Goal: Task Accomplishment & Management: Use online tool/utility

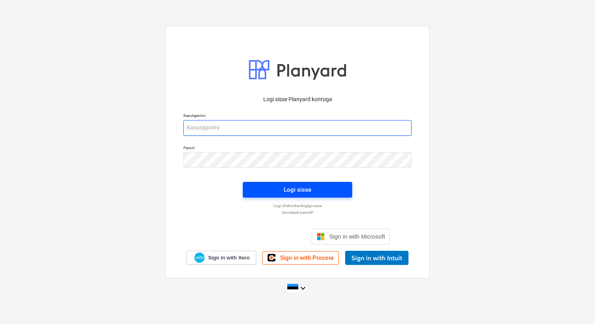
type input "[EMAIL_ADDRESS][DOMAIN_NAME]"
click at [280, 196] on button "Logi sisse" at bounding box center [297, 190] width 109 height 16
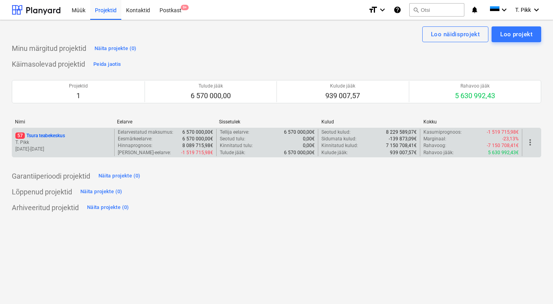
click at [84, 139] on p "T. Pikk" at bounding box center [63, 142] width 96 height 7
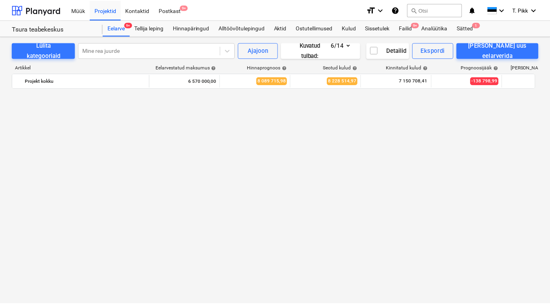
scroll to position [936, 0]
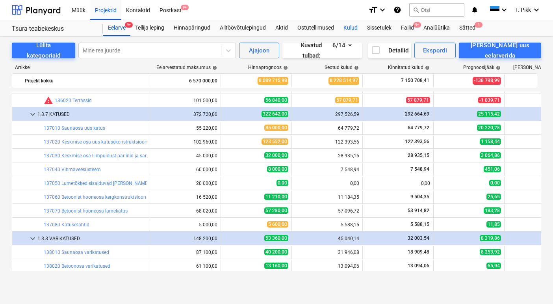
click at [351, 26] on div "Kulud" at bounding box center [351, 28] width 24 height 16
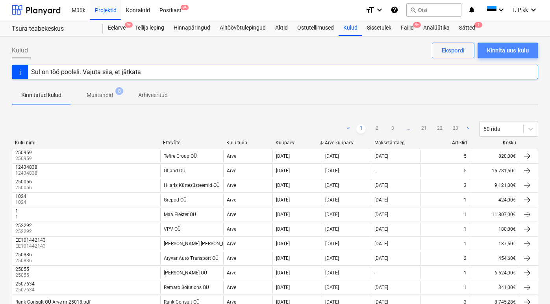
click at [519, 51] on div "Kinnita uus kulu" at bounding box center [508, 50] width 42 height 10
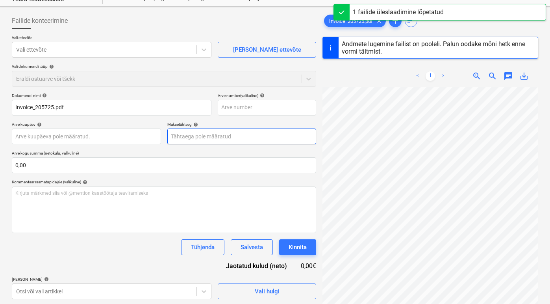
scroll to position [101, 0]
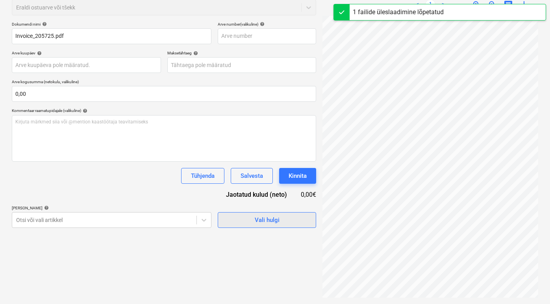
type input "205725"
type input "[DATE]"
click at [242, 220] on div "Dokumendi nimi help 205725 Arve number (valikuline) help 205725 Arve kuupäev he…" at bounding box center [164, 125] width 304 height 206
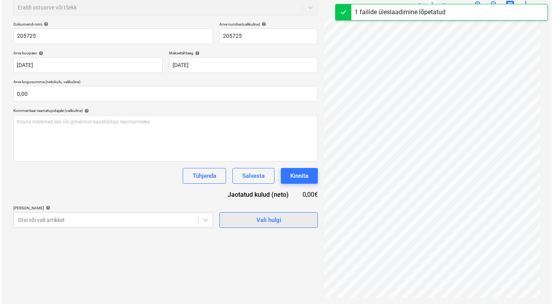
scroll to position [79, 0]
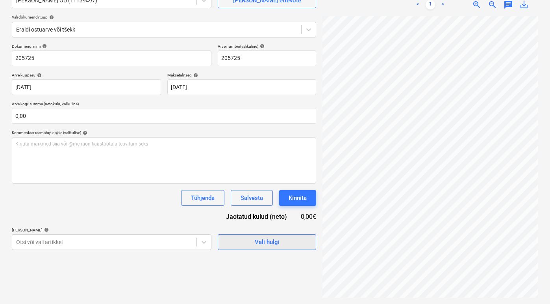
click at [251, 242] on span "Vali hulgi" at bounding box center [267, 242] width 79 height 10
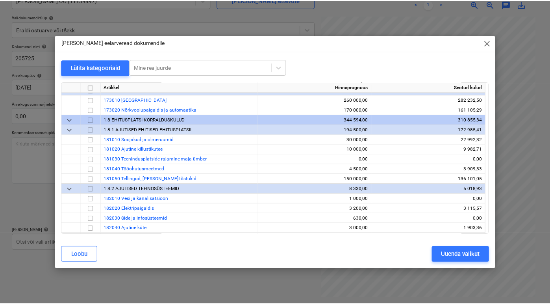
scroll to position [1235, 0]
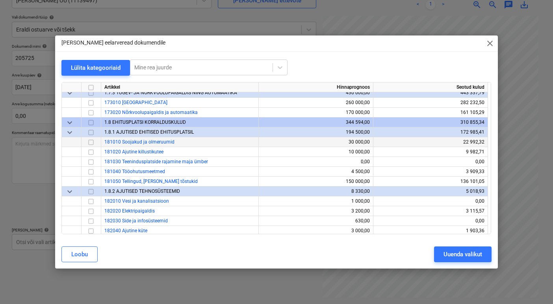
click at [91, 143] on input "checkbox" at bounding box center [90, 141] width 9 height 9
click at [453, 253] on div "Uuenda valikut" at bounding box center [462, 254] width 39 height 10
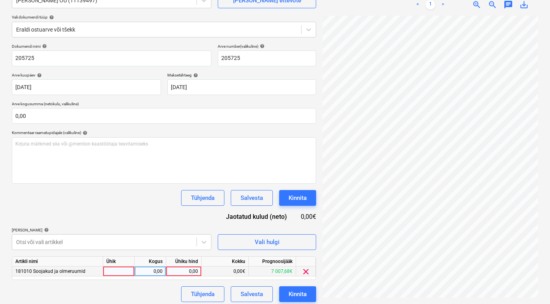
click at [128, 273] on div at bounding box center [119, 271] width 32 height 10
type input "tk"
click at [157, 274] on div "0,00" at bounding box center [150, 271] width 25 height 10
type input "1"
click at [191, 274] on div "0,00" at bounding box center [183, 271] width 29 height 10
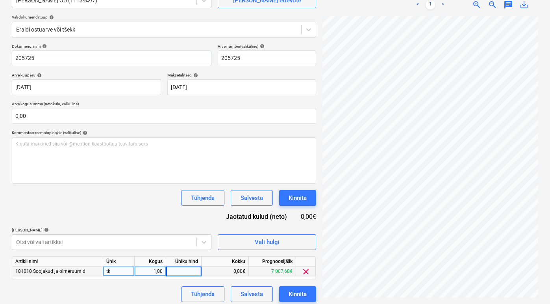
scroll to position [0, 23]
type input "115,5"
click at [215, 271] on div "0,00€" at bounding box center [225, 271] width 47 height 10
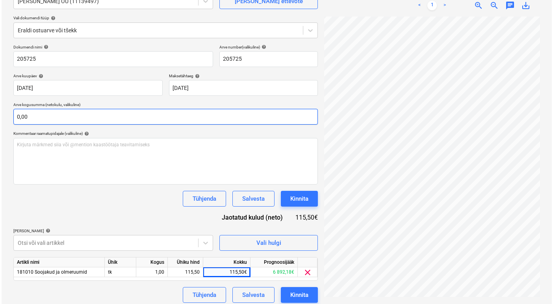
scroll to position [83, 0]
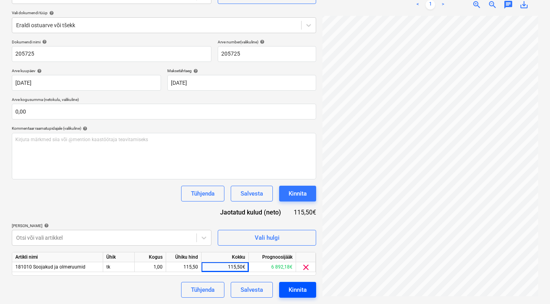
click at [290, 288] on div "Kinnita" at bounding box center [298, 289] width 18 height 10
